Goal: Information Seeking & Learning: Learn about a topic

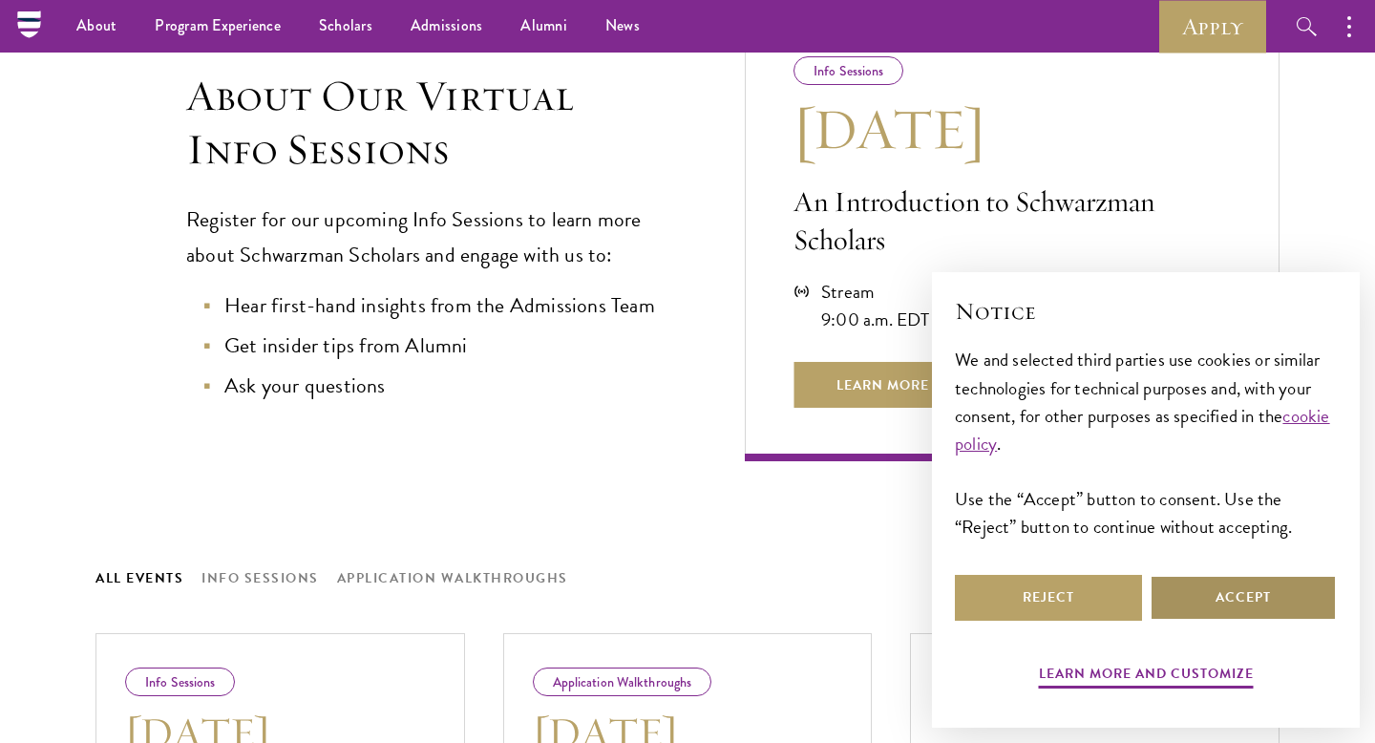
click at [1265, 595] on button "Accept" at bounding box center [1243, 598] width 187 height 46
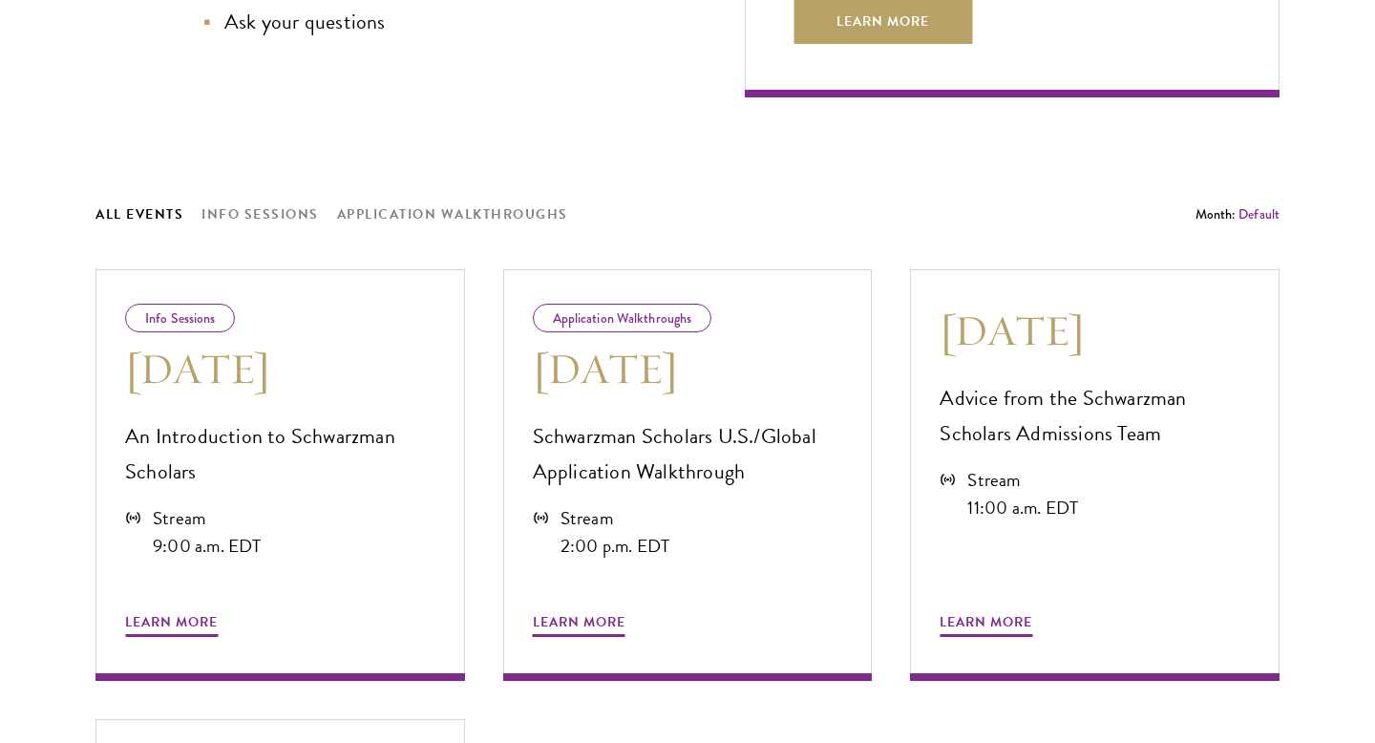
scroll to position [991, 0]
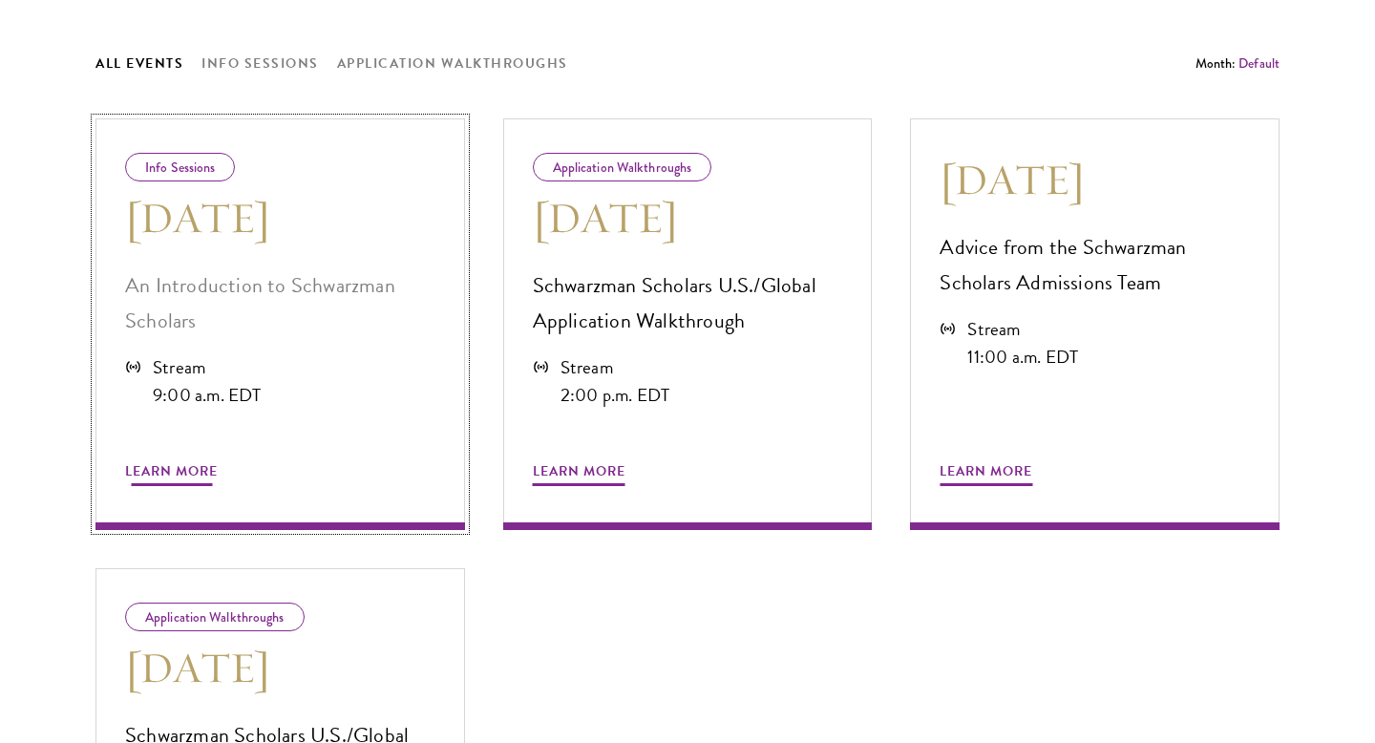
click at [181, 474] on span "Learn More" at bounding box center [171, 474] width 93 height 30
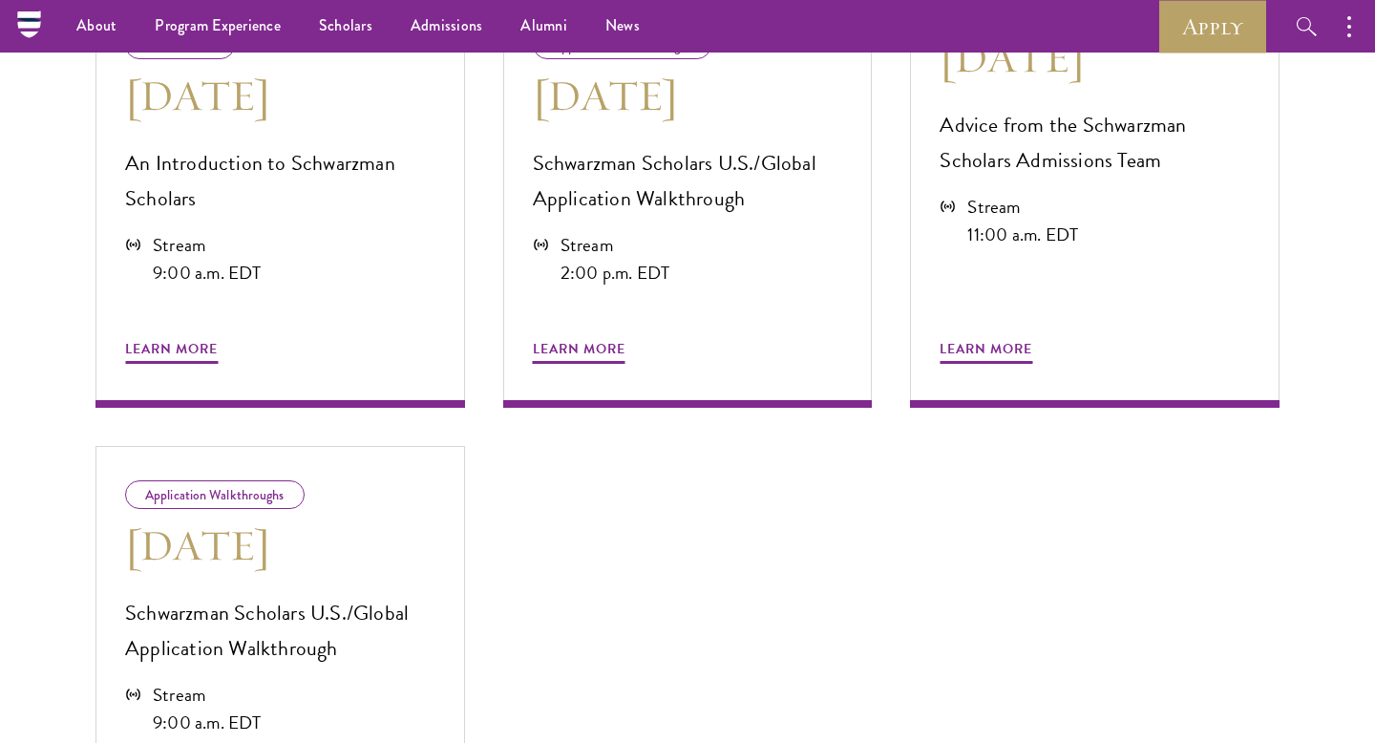
scroll to position [1095, 0]
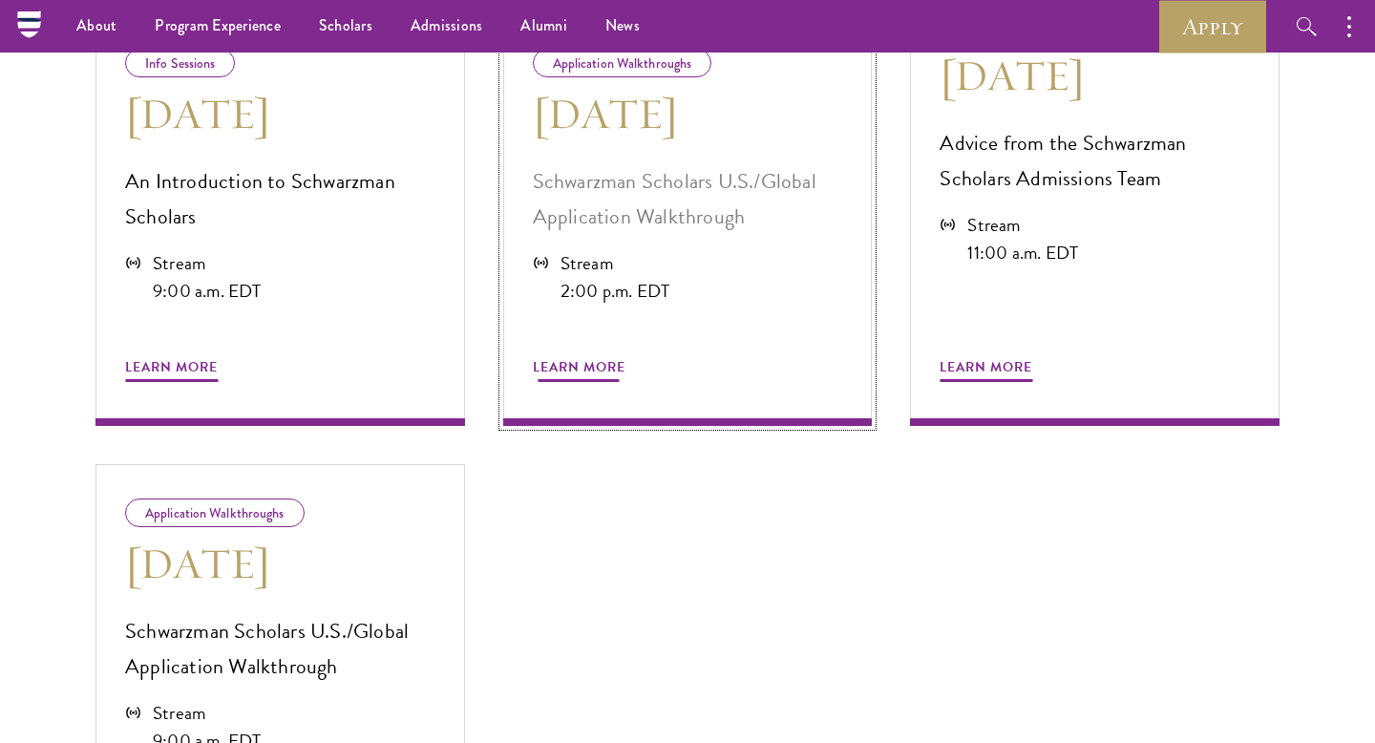
click at [570, 358] on span "Learn More" at bounding box center [579, 370] width 93 height 30
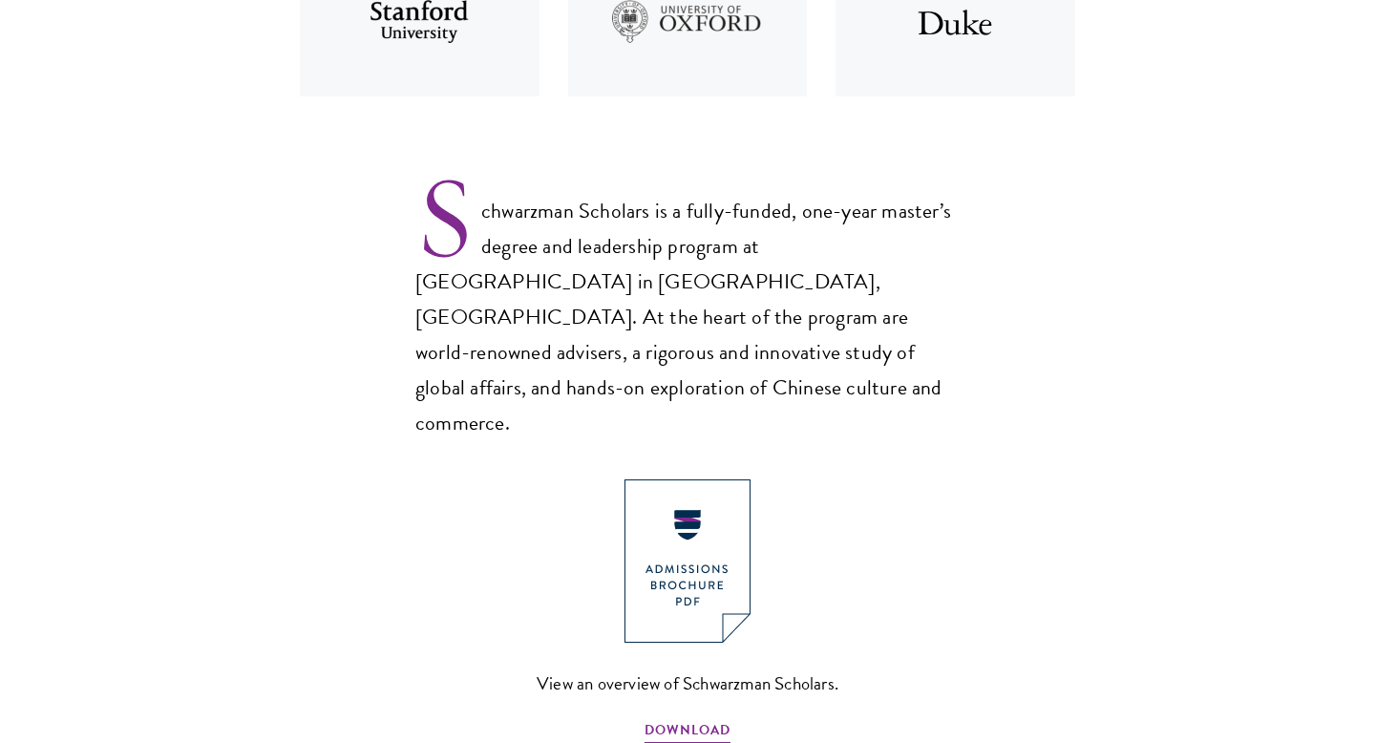
scroll to position [1436, 0]
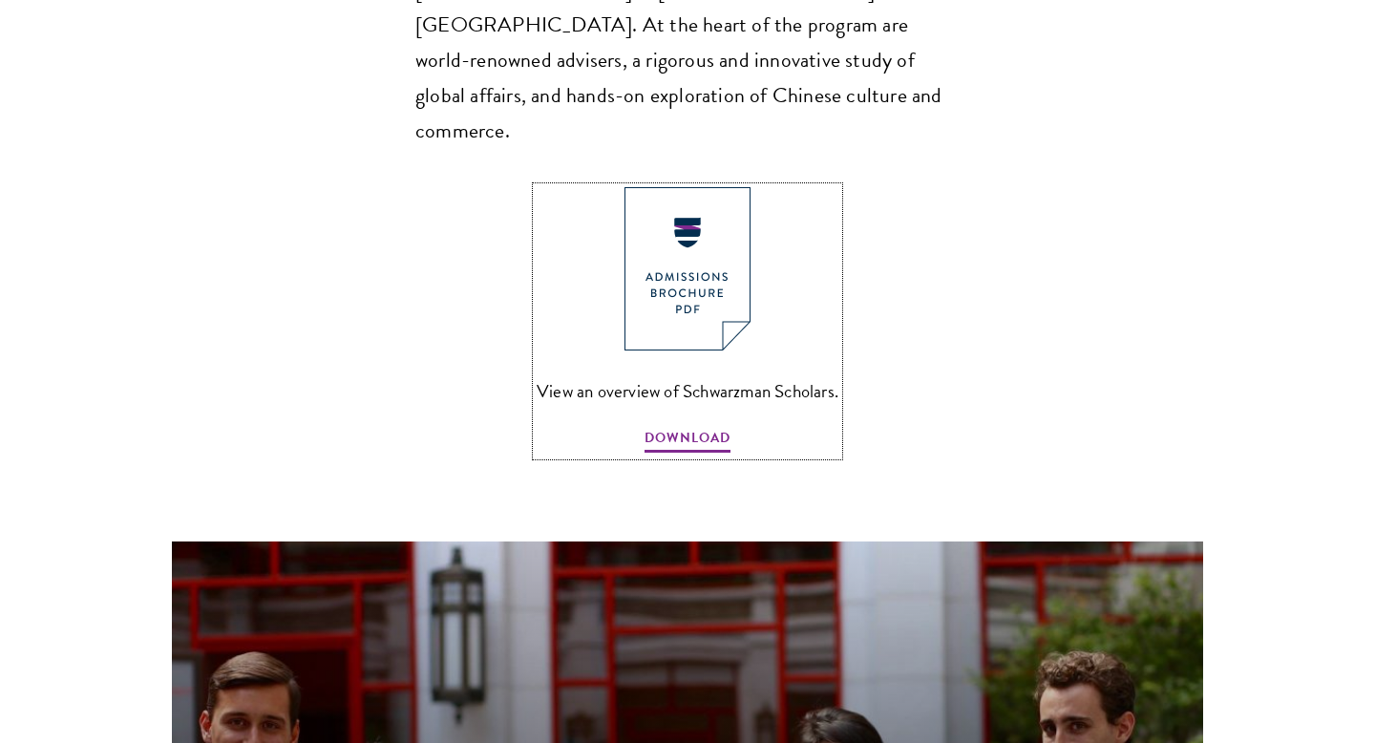
click at [689, 354] on link "View an overview of Schwarzman Scholars. DOWNLOAD" at bounding box center [688, 321] width 302 height 268
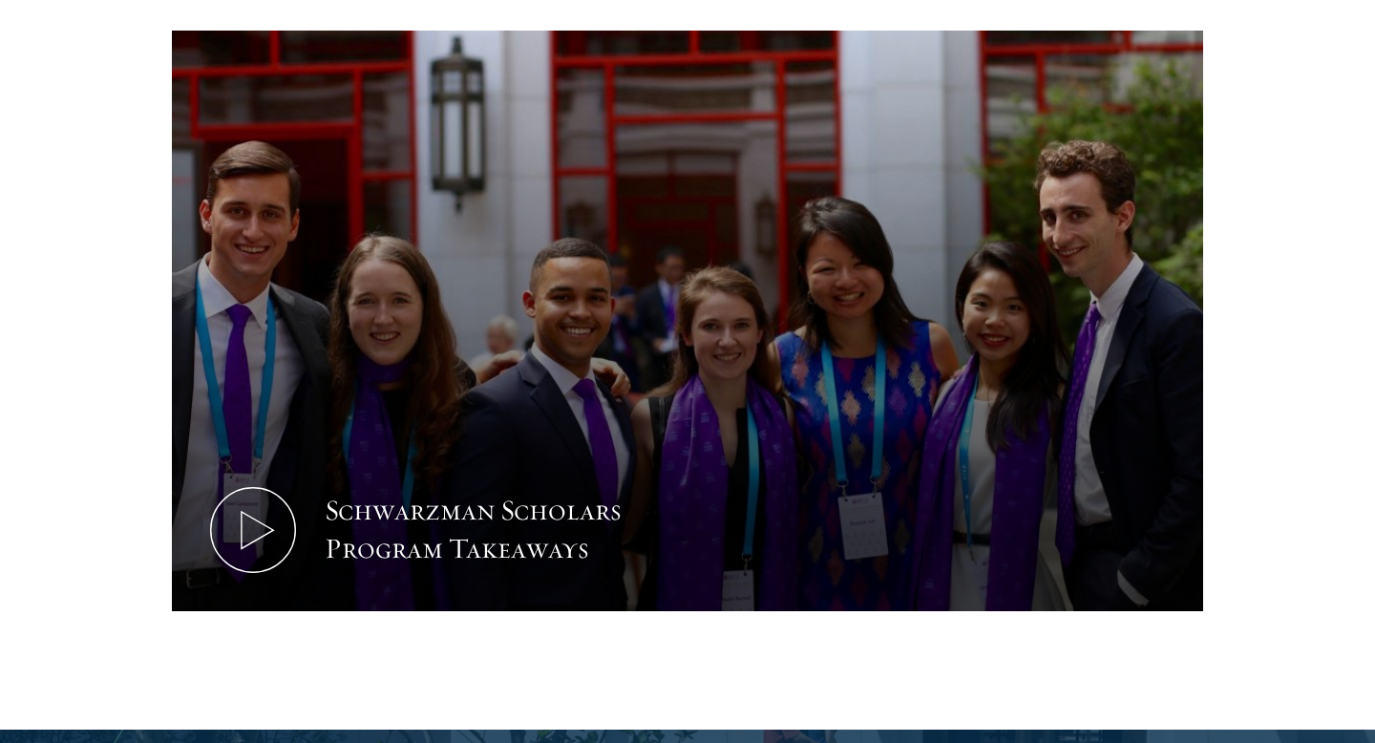
scroll to position [2670, 0]
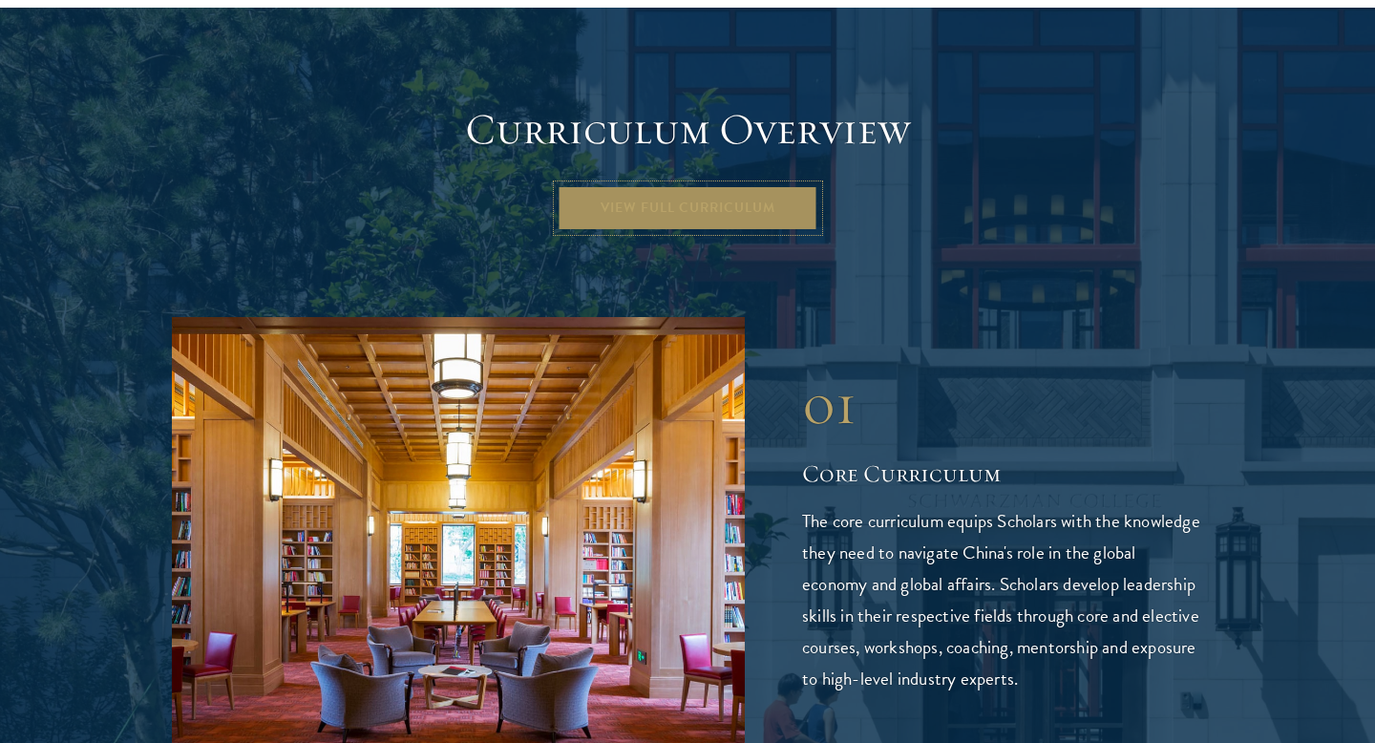
click at [678, 185] on link "View Full Curriculum" at bounding box center [688, 208] width 261 height 46
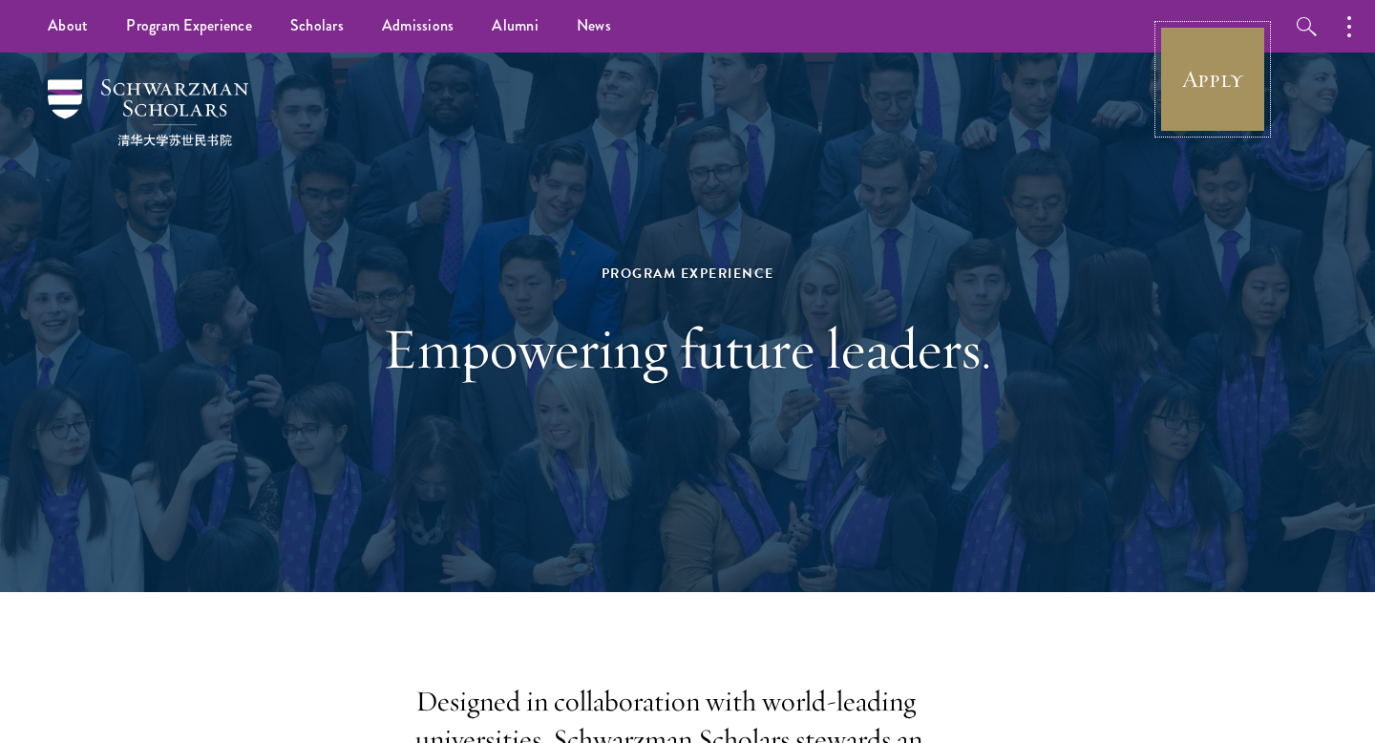
click at [1229, 108] on link "Apply" at bounding box center [1212, 79] width 107 height 107
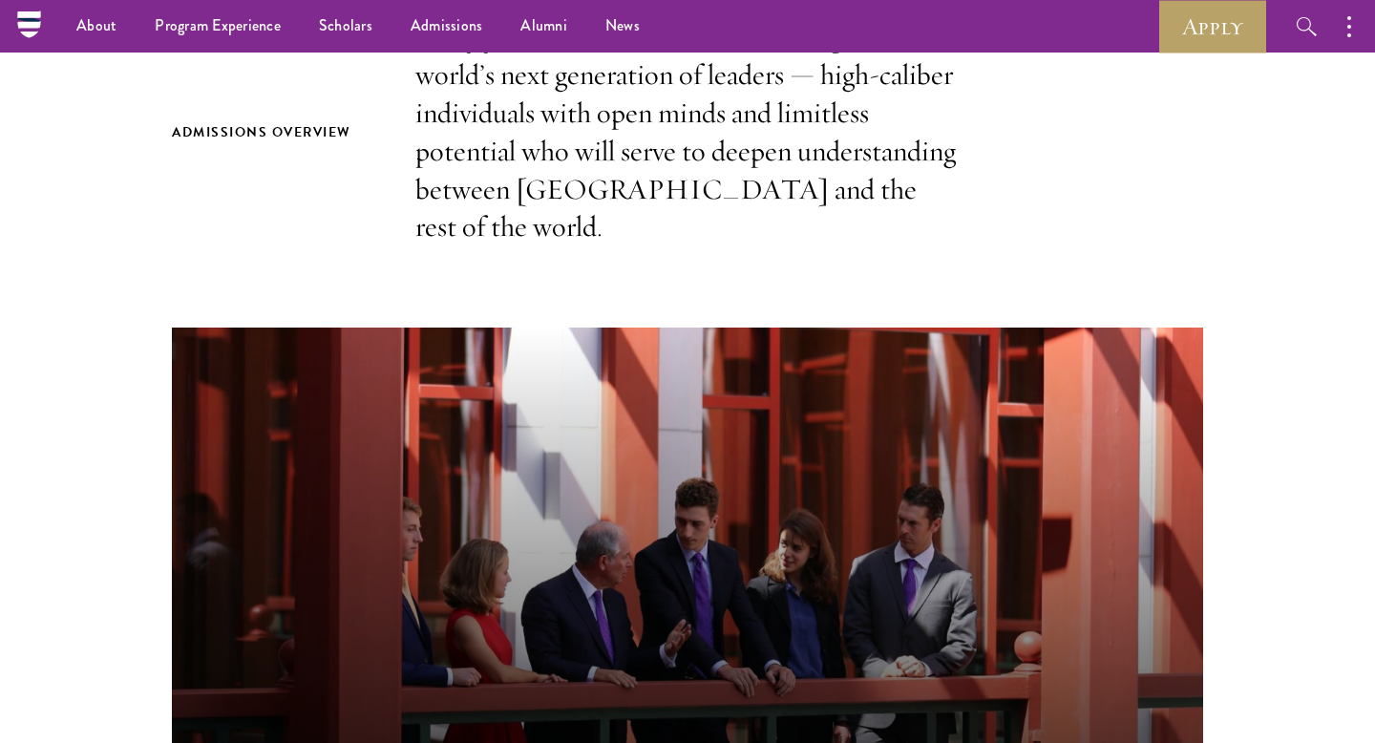
scroll to position [663, 0]
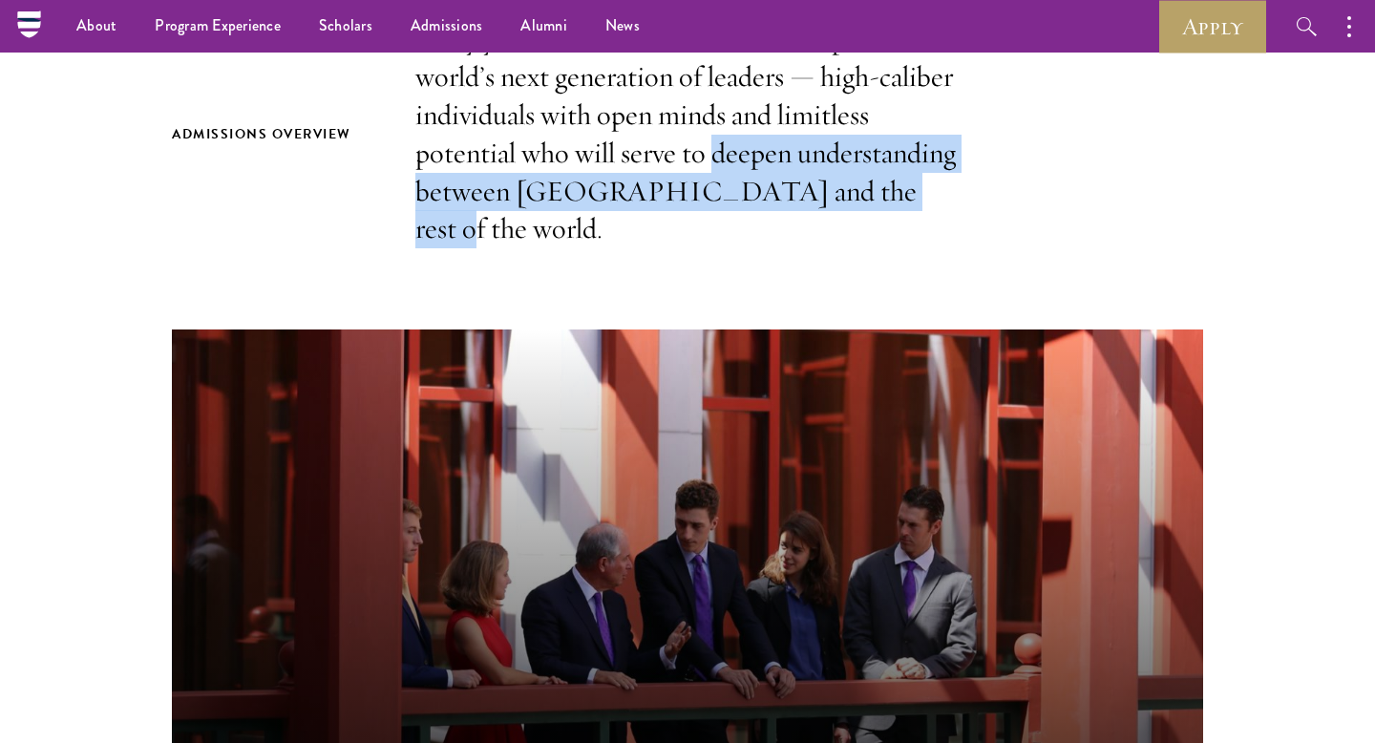
drag, startPoint x: 708, startPoint y: 152, endPoint x: 869, endPoint y: 190, distance: 165.9
click at [869, 190] on p "Every year, a new class is selected to represent the world’s next generation of…" at bounding box center [687, 134] width 544 height 228
copy p "deepen understanding between China and the rest of the world."
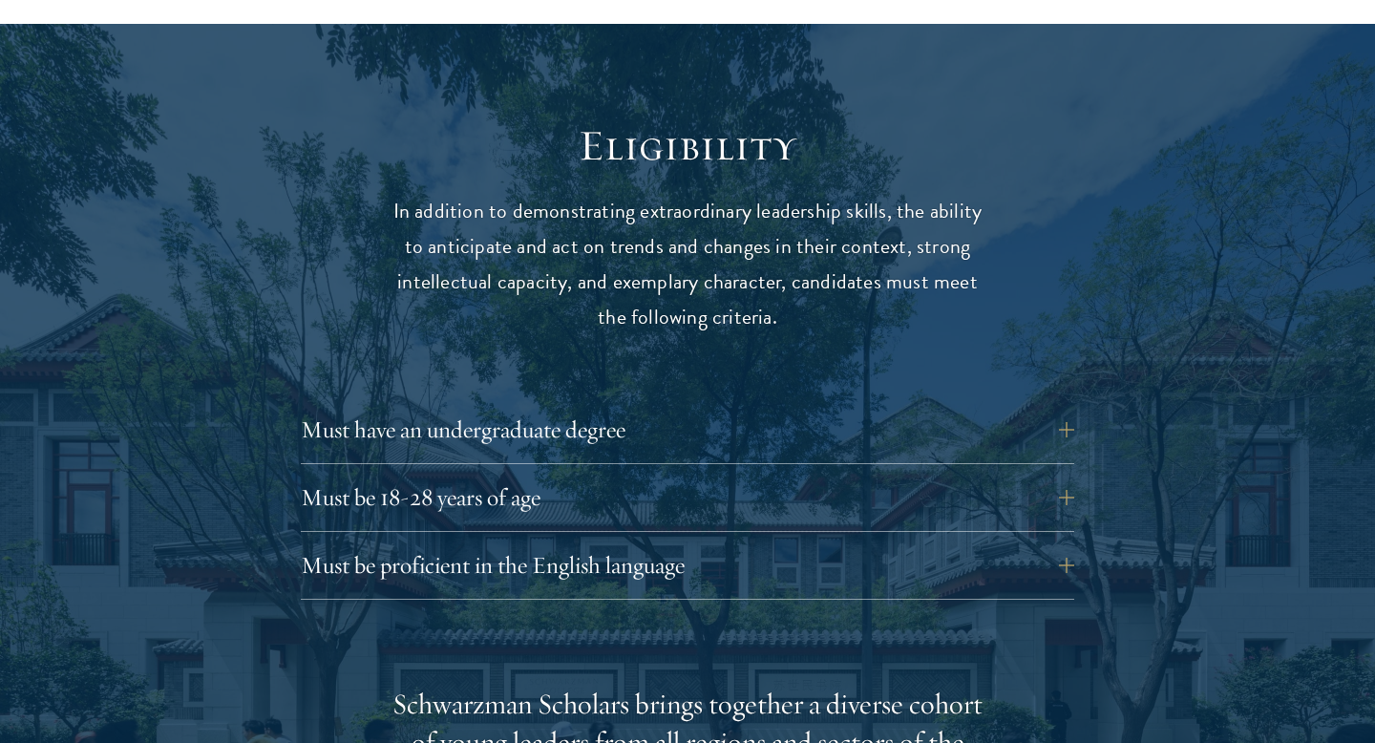
scroll to position [2530, 0]
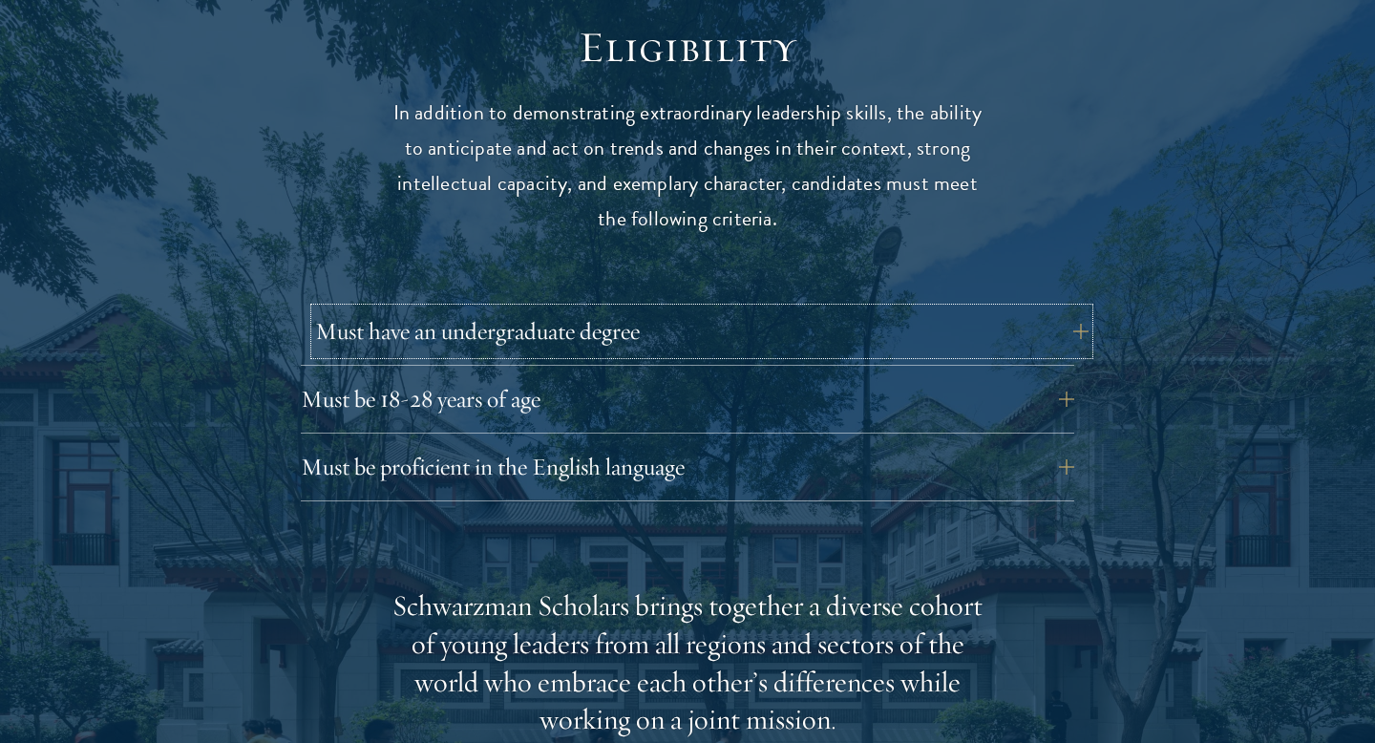
click at [689, 308] on button "Must have an undergraduate degree" at bounding box center [702, 331] width 774 height 46
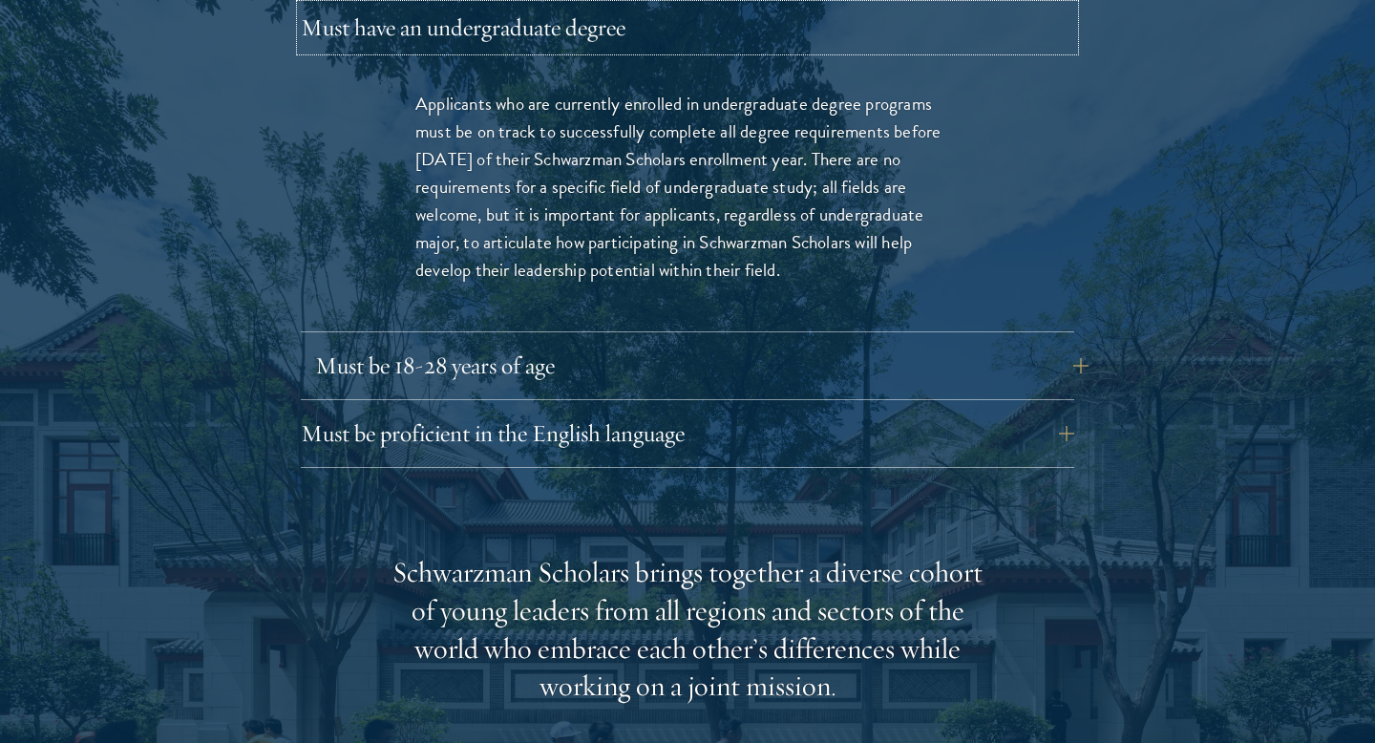
scroll to position [2853, 0]
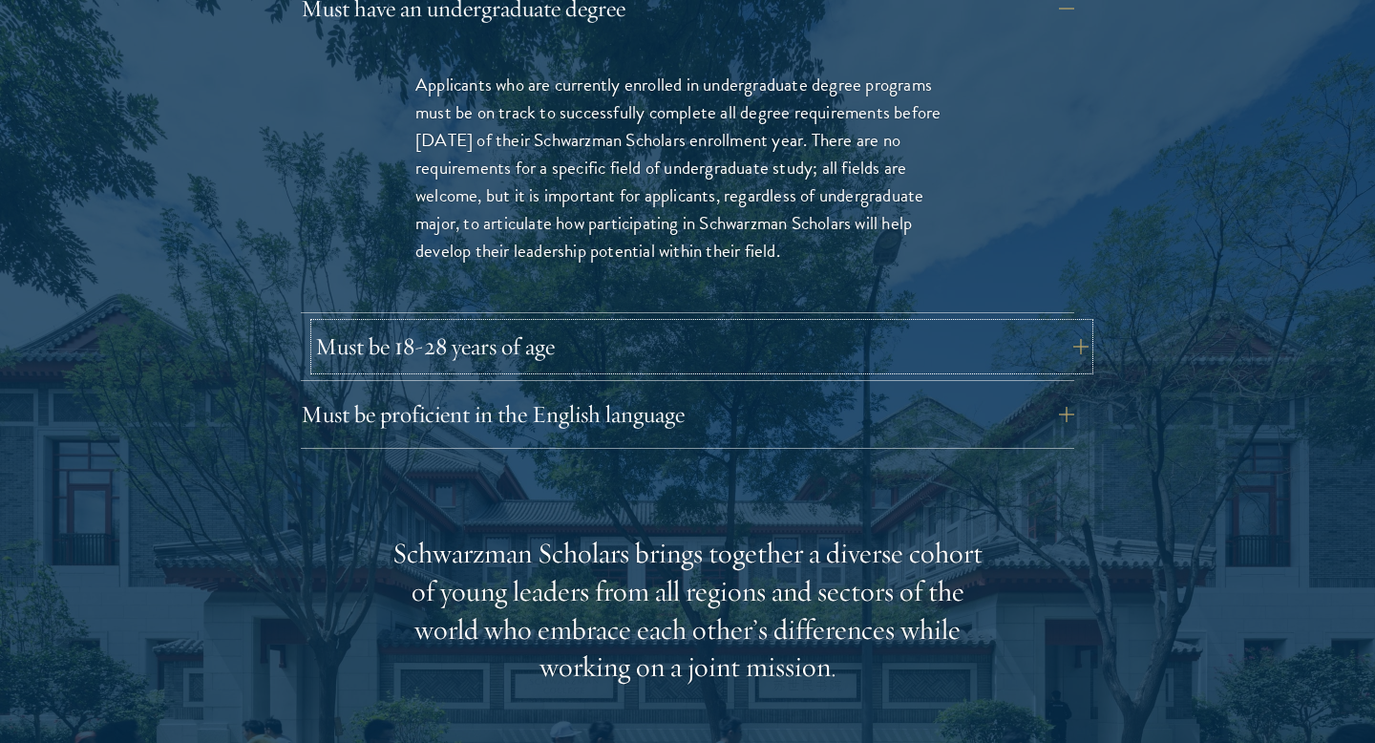
click at [779, 324] on button "Must be 18-28 years of age" at bounding box center [702, 347] width 774 height 46
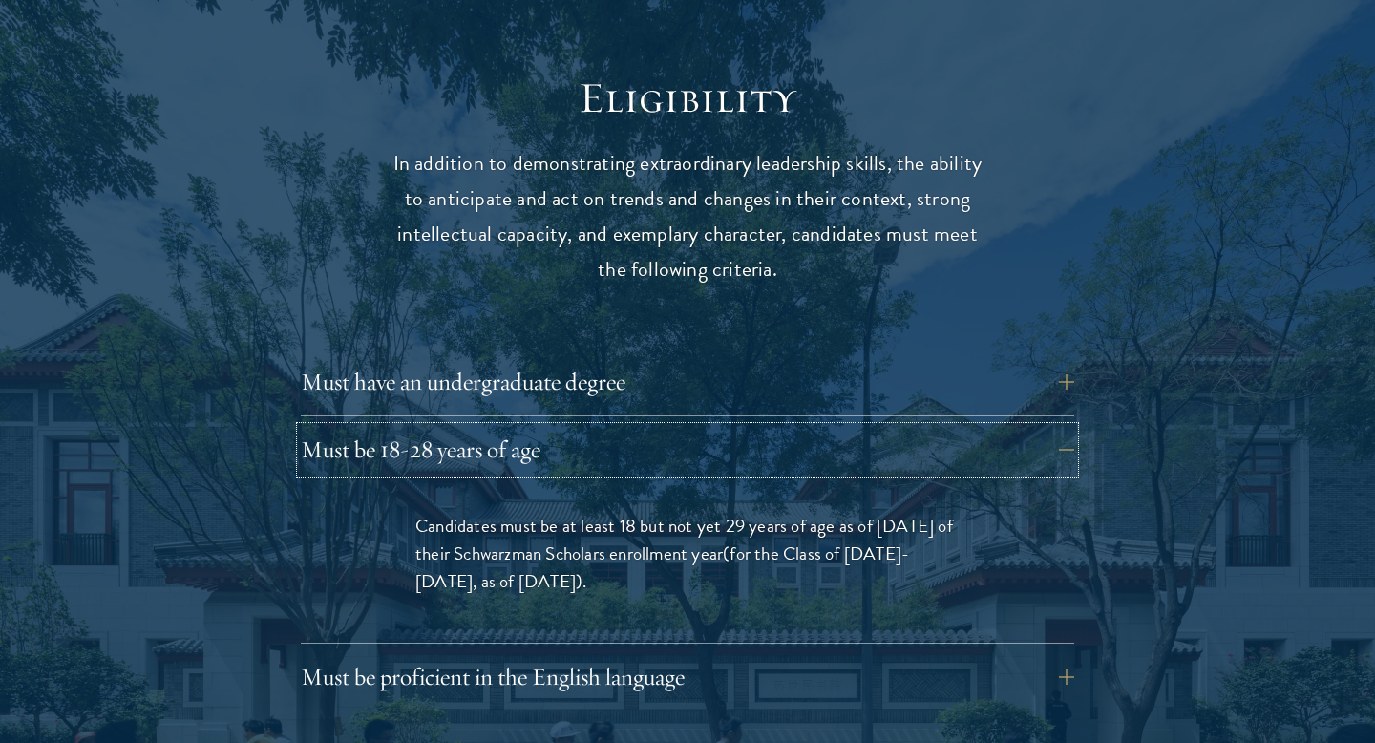
scroll to position [2504, 0]
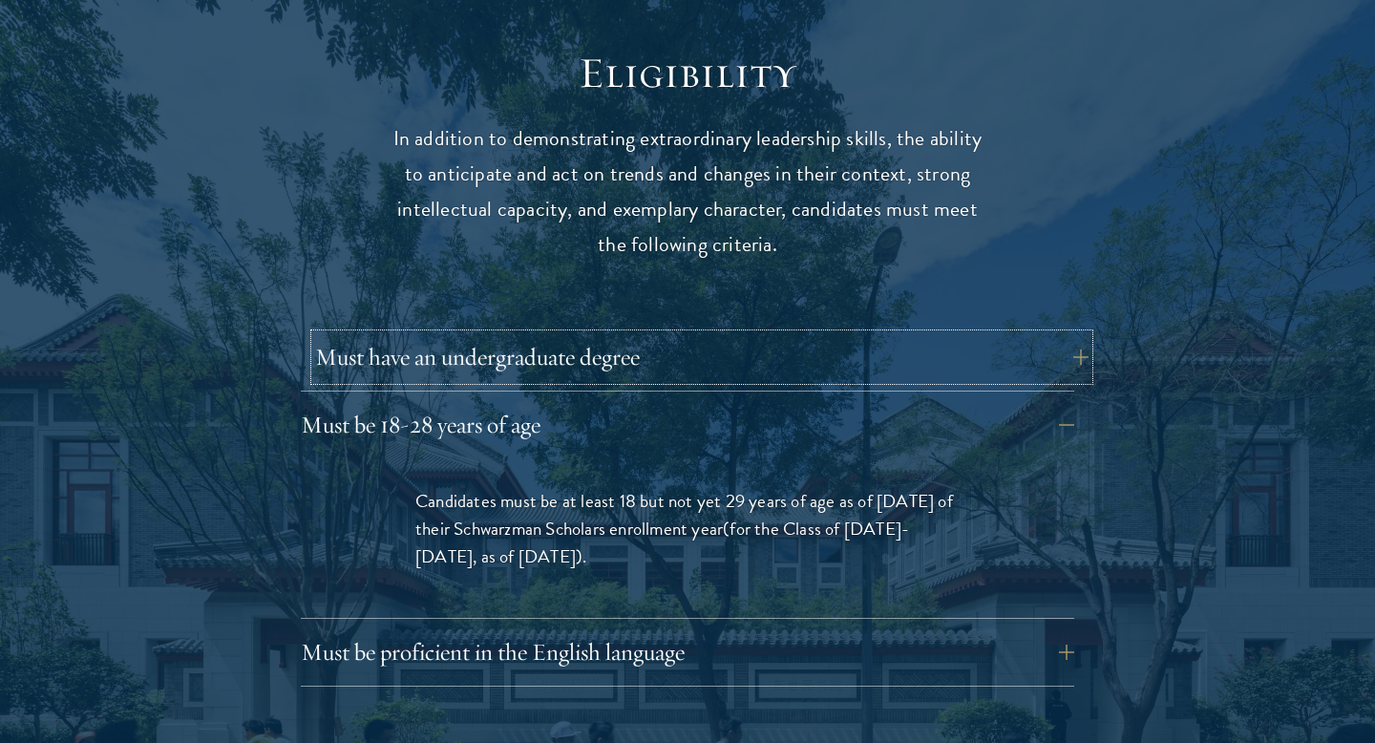
click at [614, 334] on button "Must have an undergraduate degree" at bounding box center [702, 357] width 774 height 46
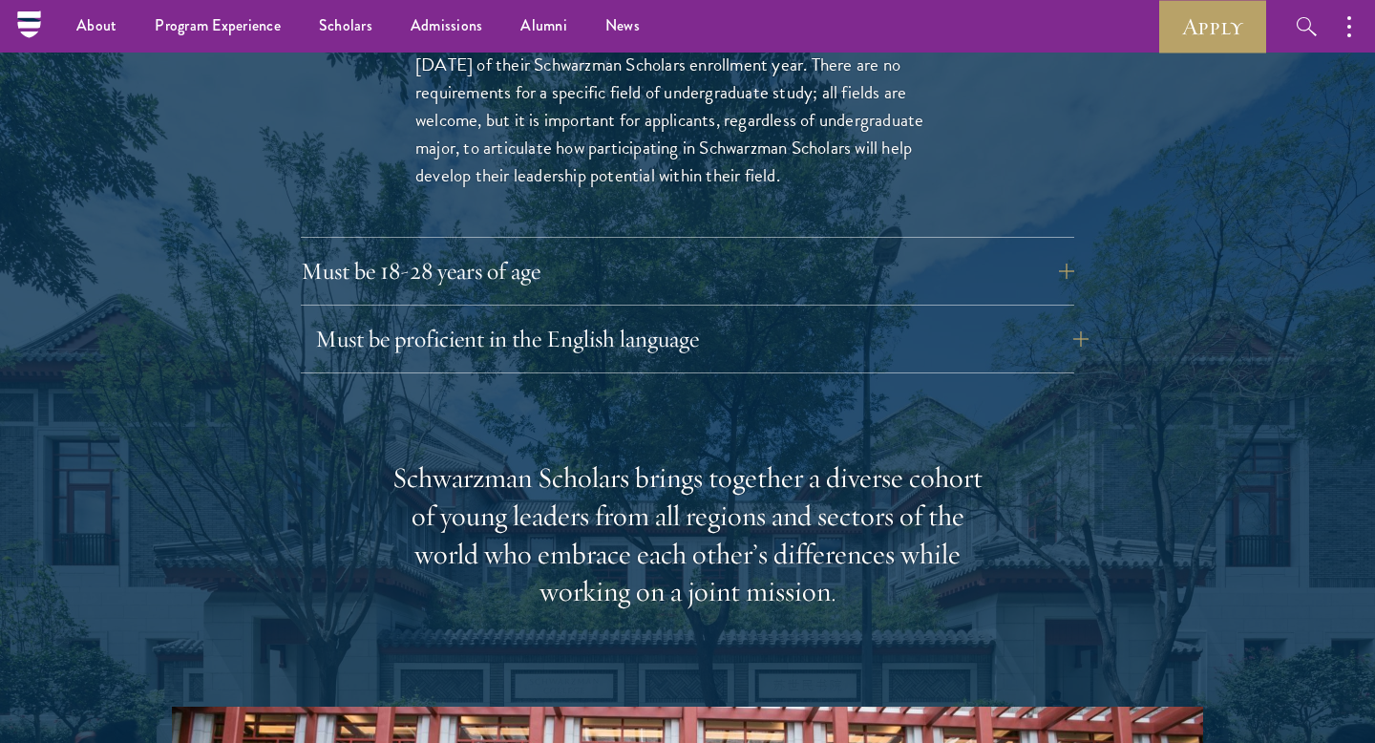
scroll to position [2853, 0]
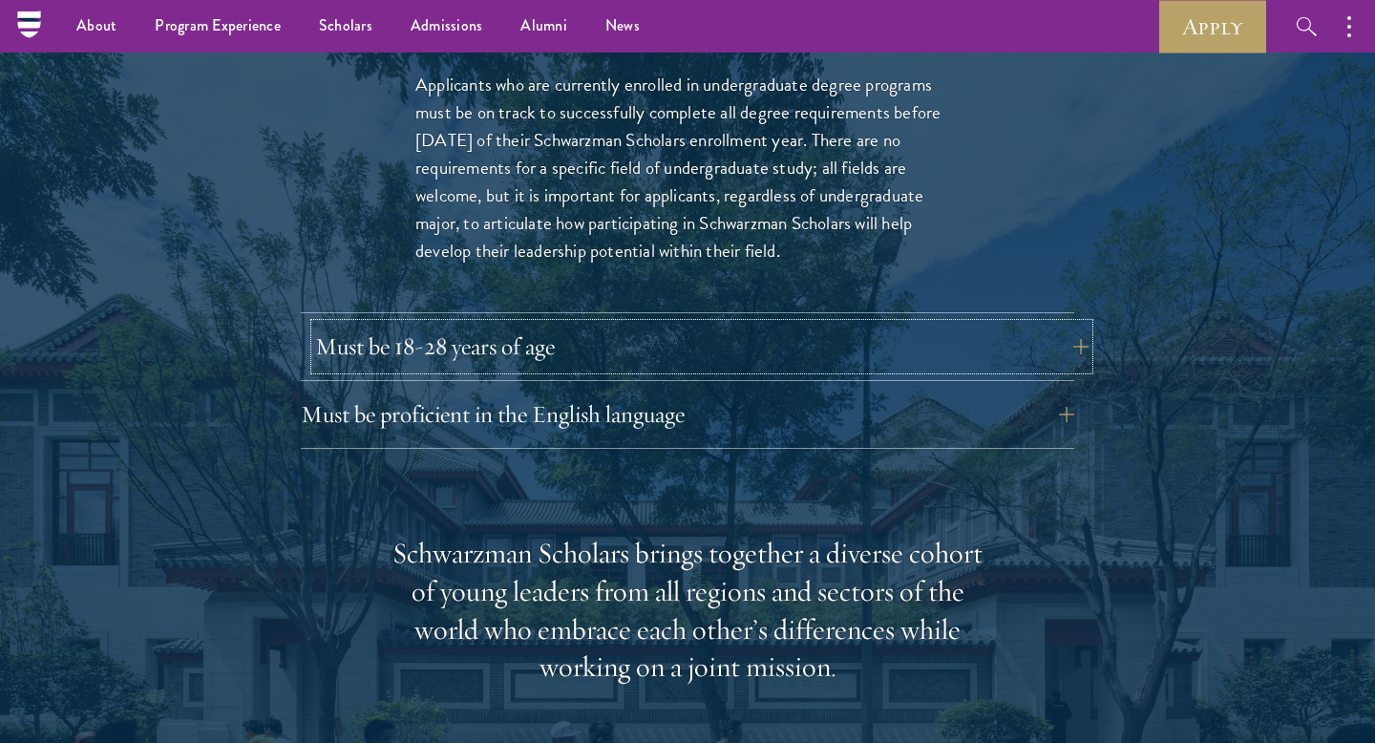
click at [545, 324] on button "Must be 18-28 years of age" at bounding box center [702, 347] width 774 height 46
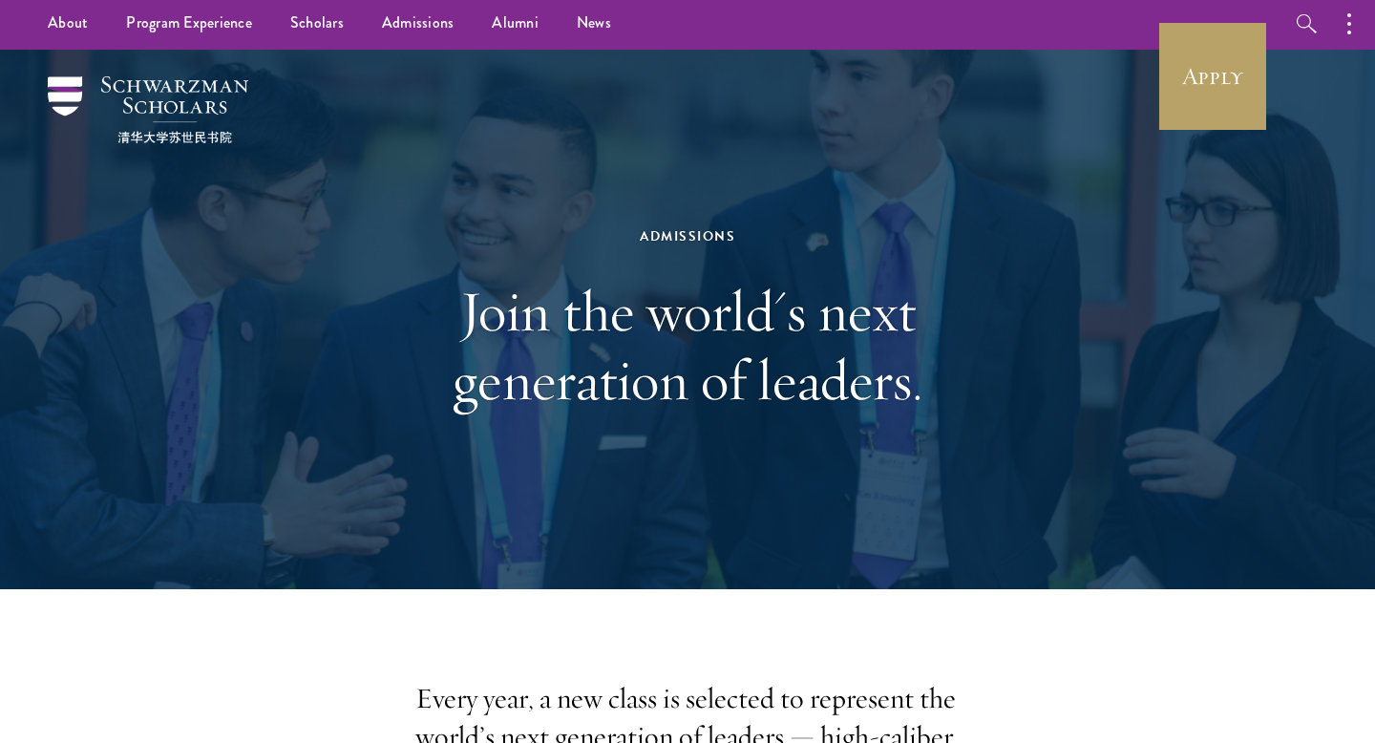
scroll to position [0, 0]
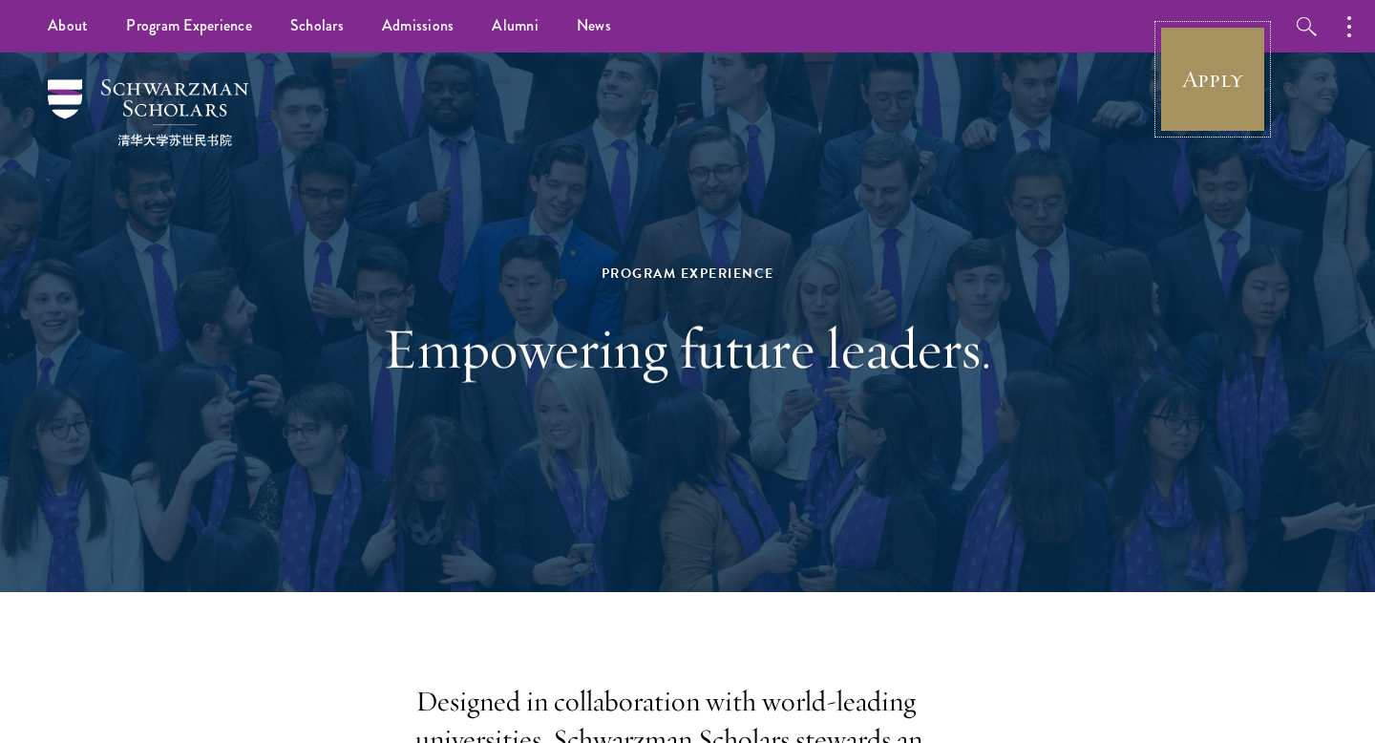
click at [1224, 73] on link "Apply" at bounding box center [1212, 79] width 107 height 107
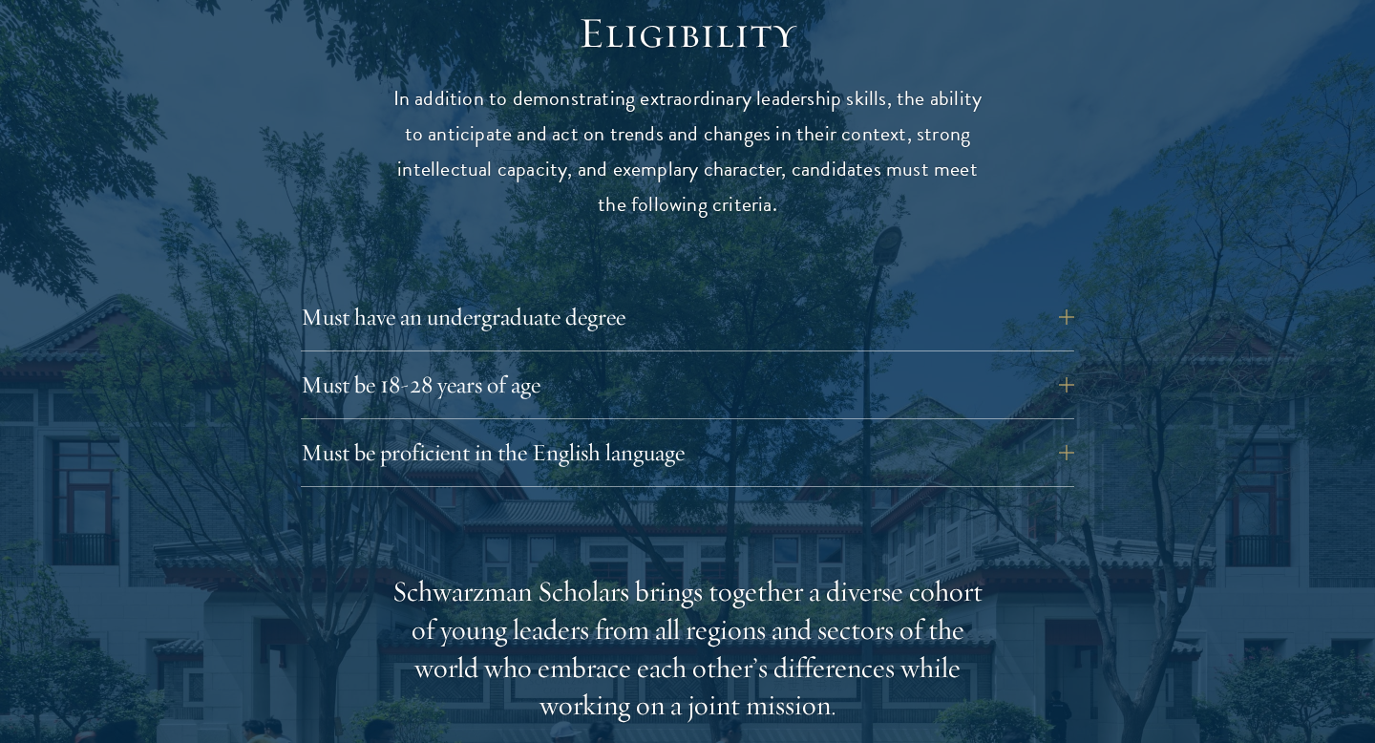
scroll to position [2551, 0]
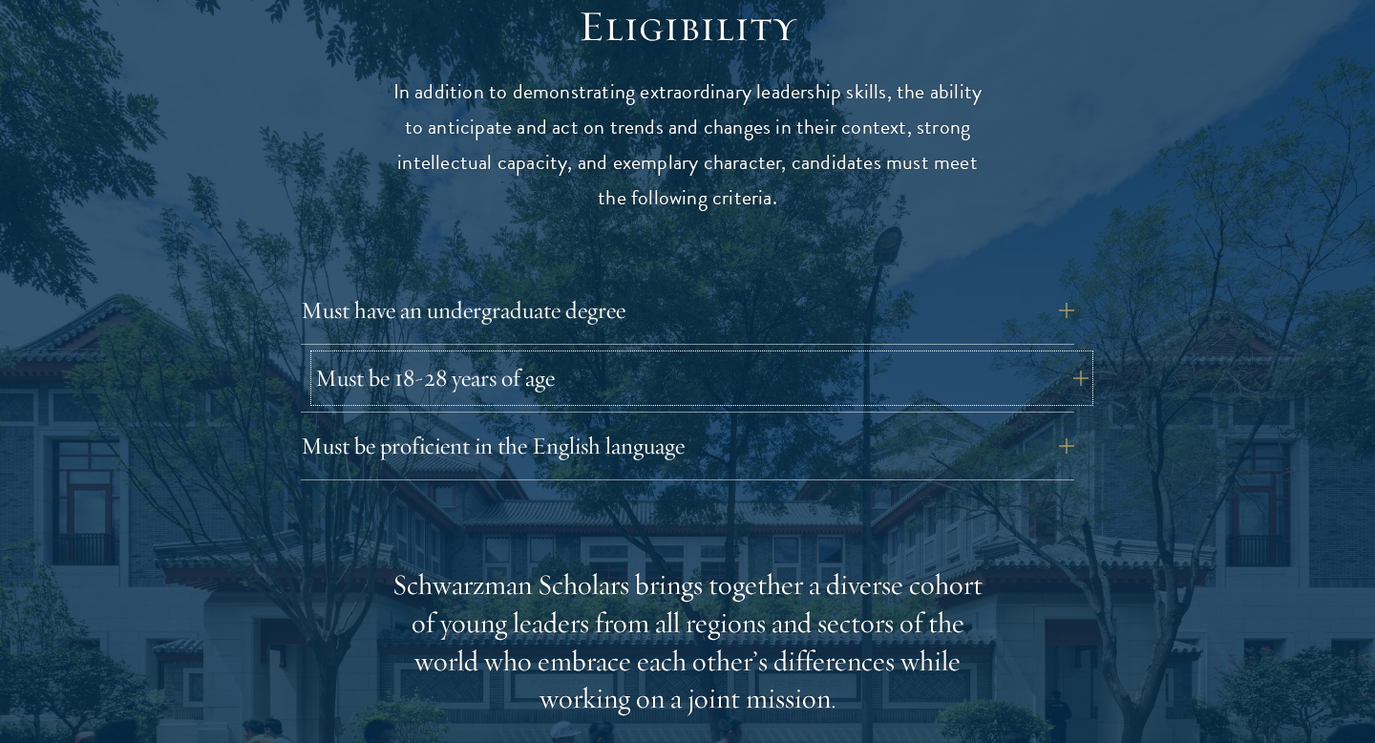
click at [593, 355] on button "Must be 18-28 years of age" at bounding box center [702, 378] width 774 height 46
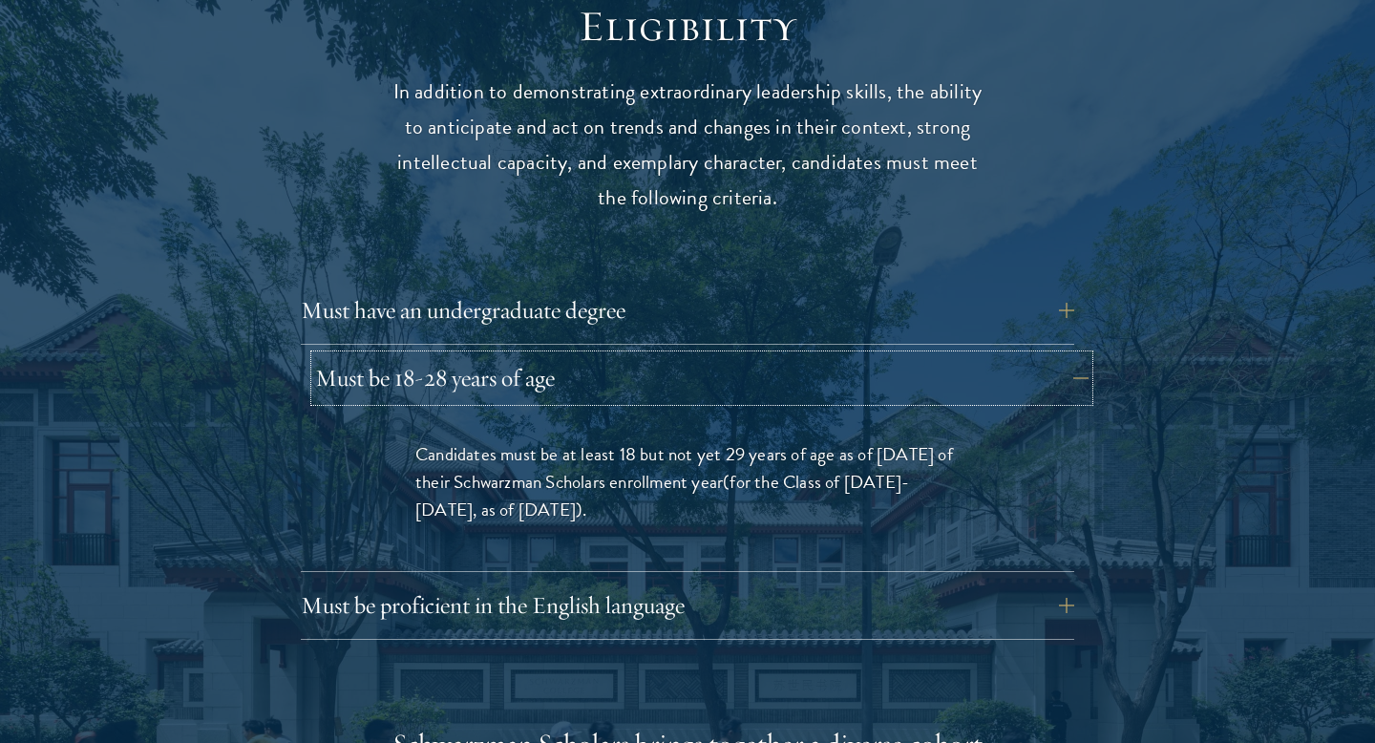
click at [593, 355] on button "Must be 18-28 years of age" at bounding box center [702, 378] width 774 height 46
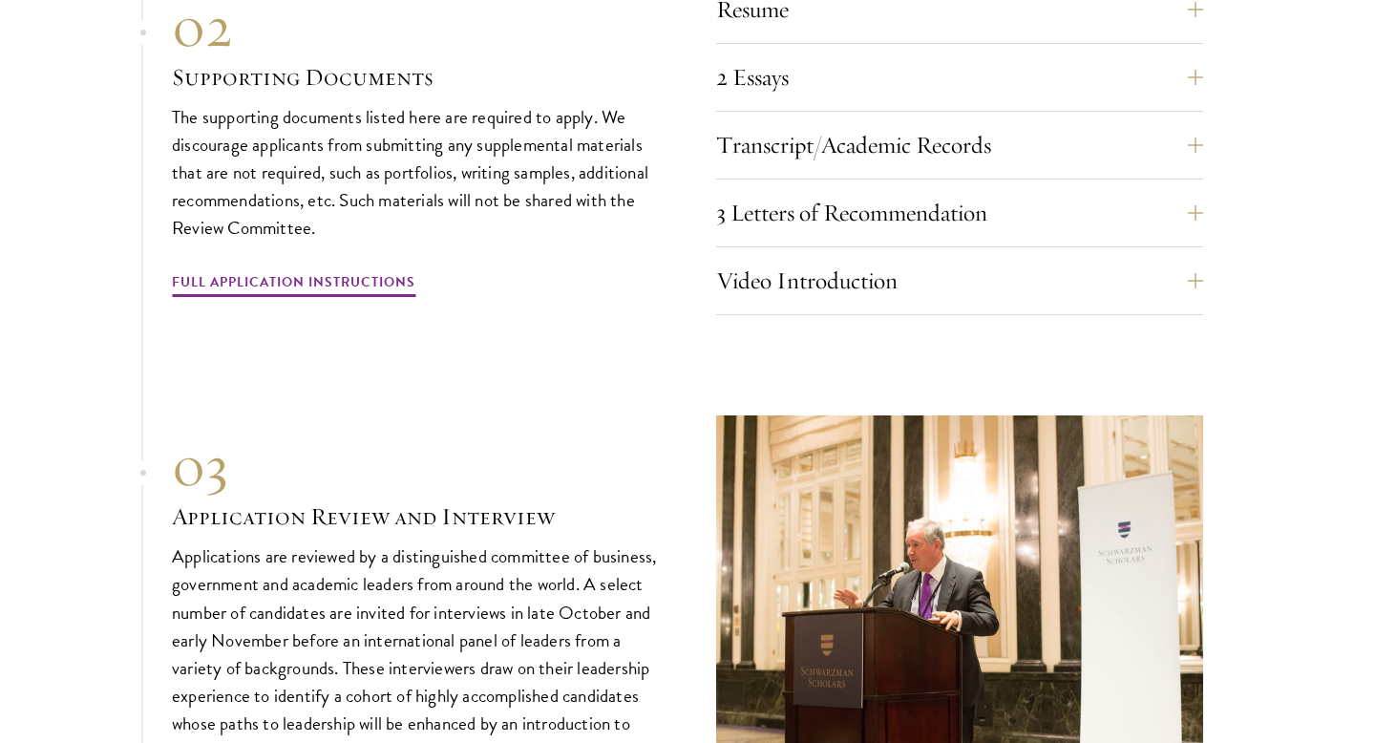
scroll to position [6697, 0]
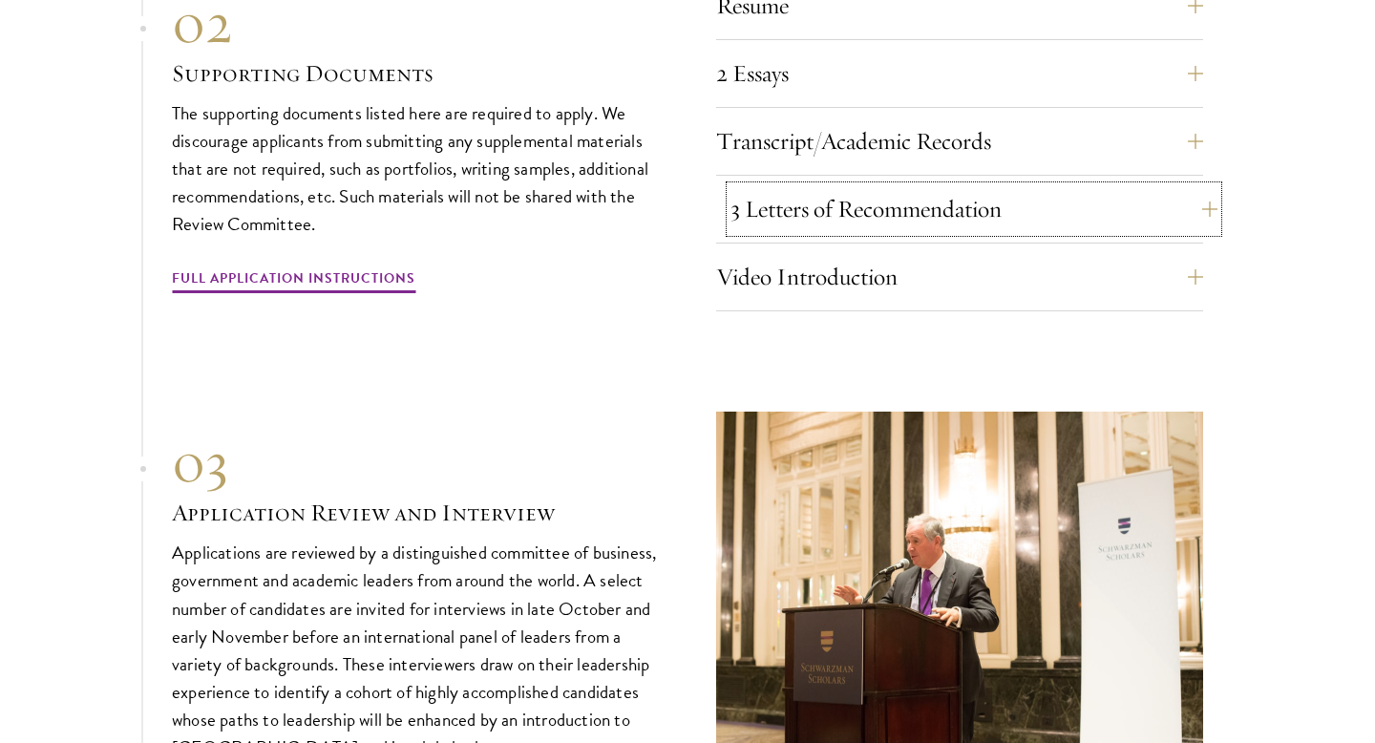
click at [794, 186] on button "3 Letters of Recommendation" at bounding box center [974, 209] width 487 height 46
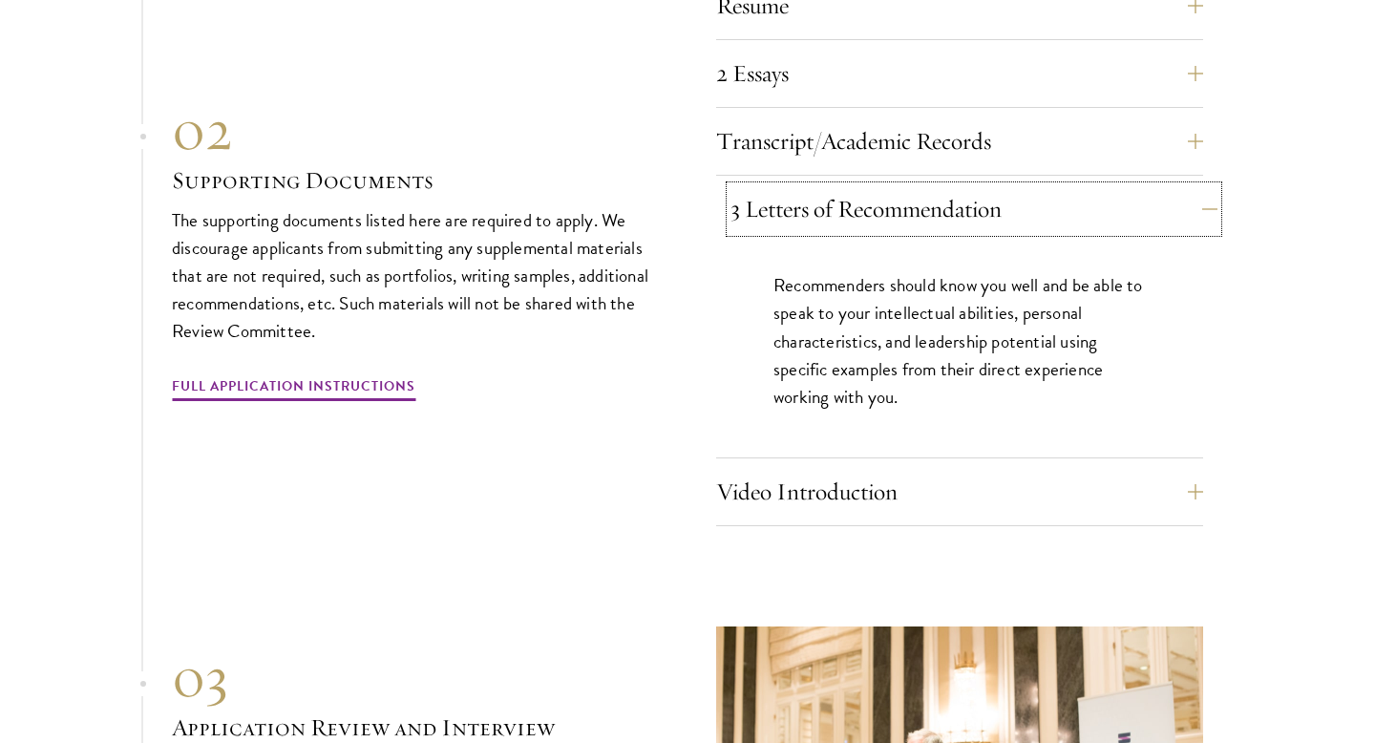
click at [793, 186] on button "3 Letters of Recommendation" at bounding box center [974, 209] width 487 height 46
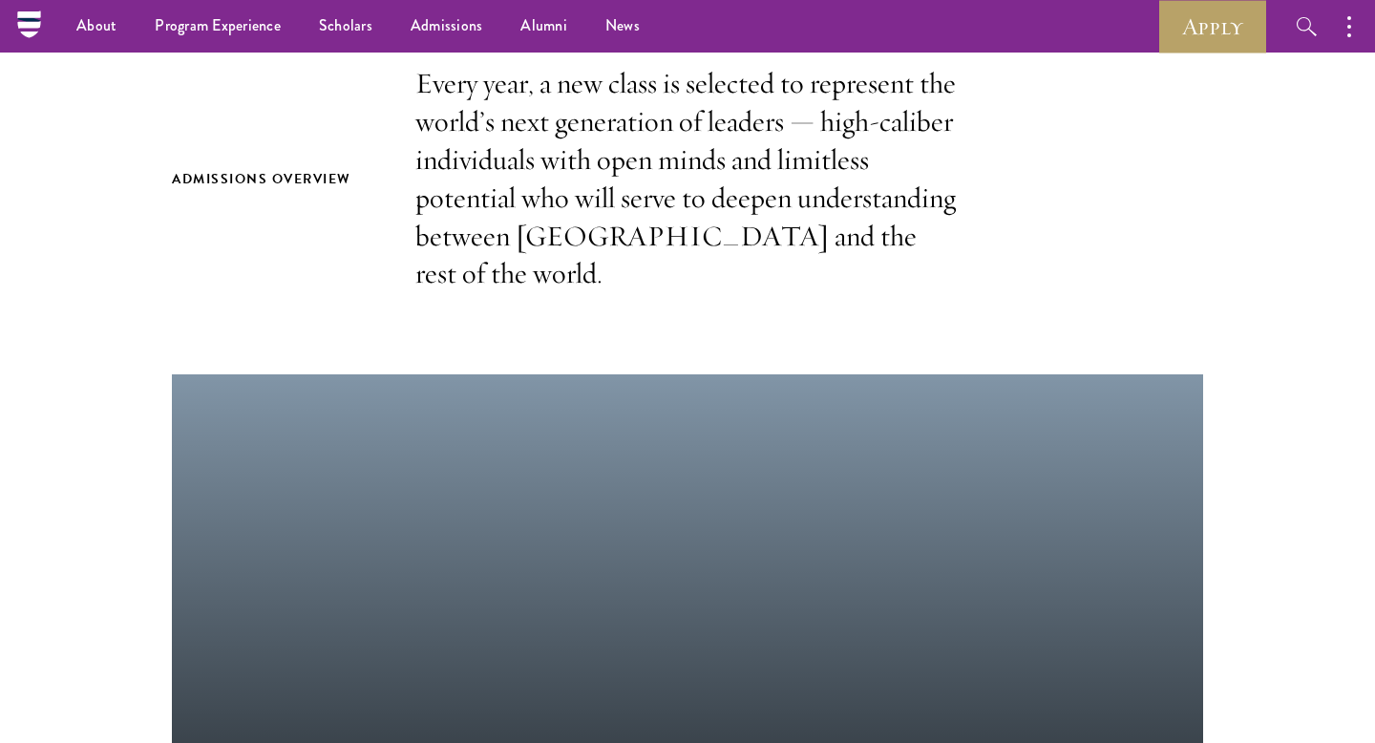
scroll to position [0, 0]
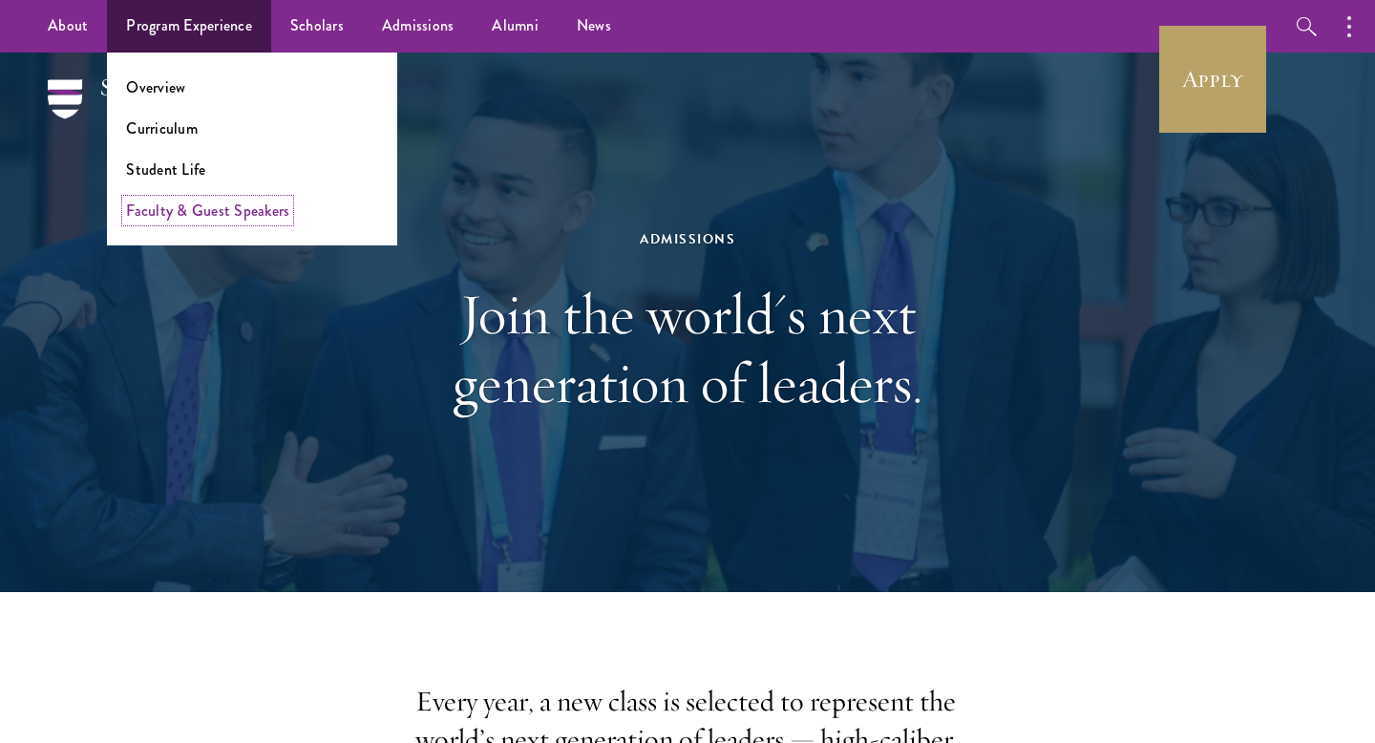
click at [199, 202] on link "Faculty & Guest Speakers" at bounding box center [207, 211] width 163 height 22
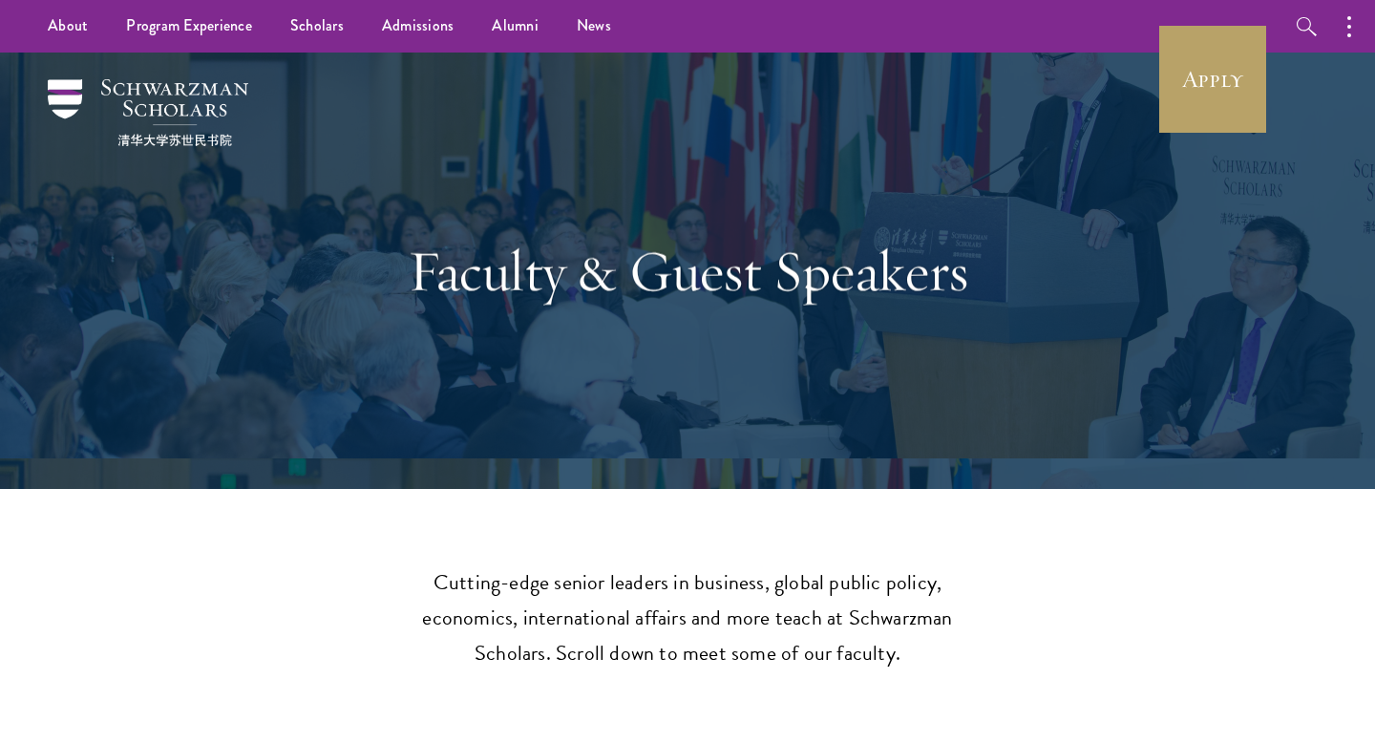
drag, startPoint x: 101, startPoint y: 85, endPoint x: 358, endPoint y: 360, distance: 376.4
